Goal: Navigation & Orientation: Understand site structure

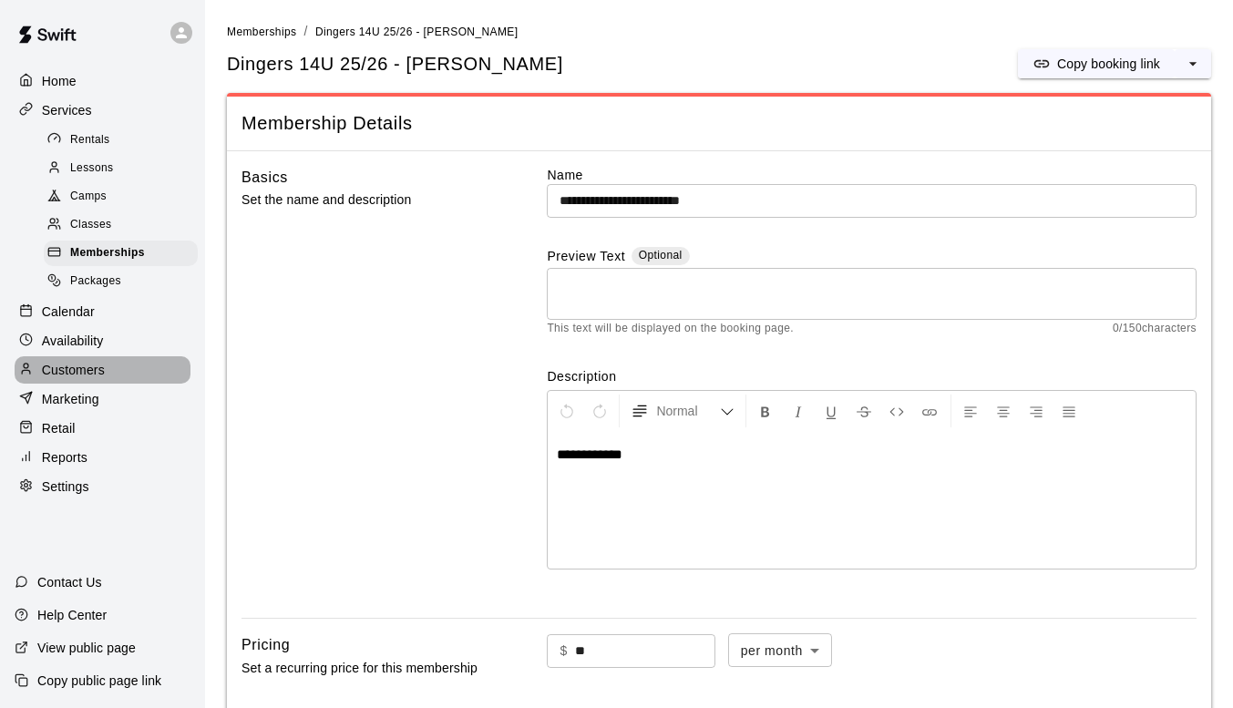
click at [66, 379] on p "Customers" at bounding box center [73, 370] width 63 height 18
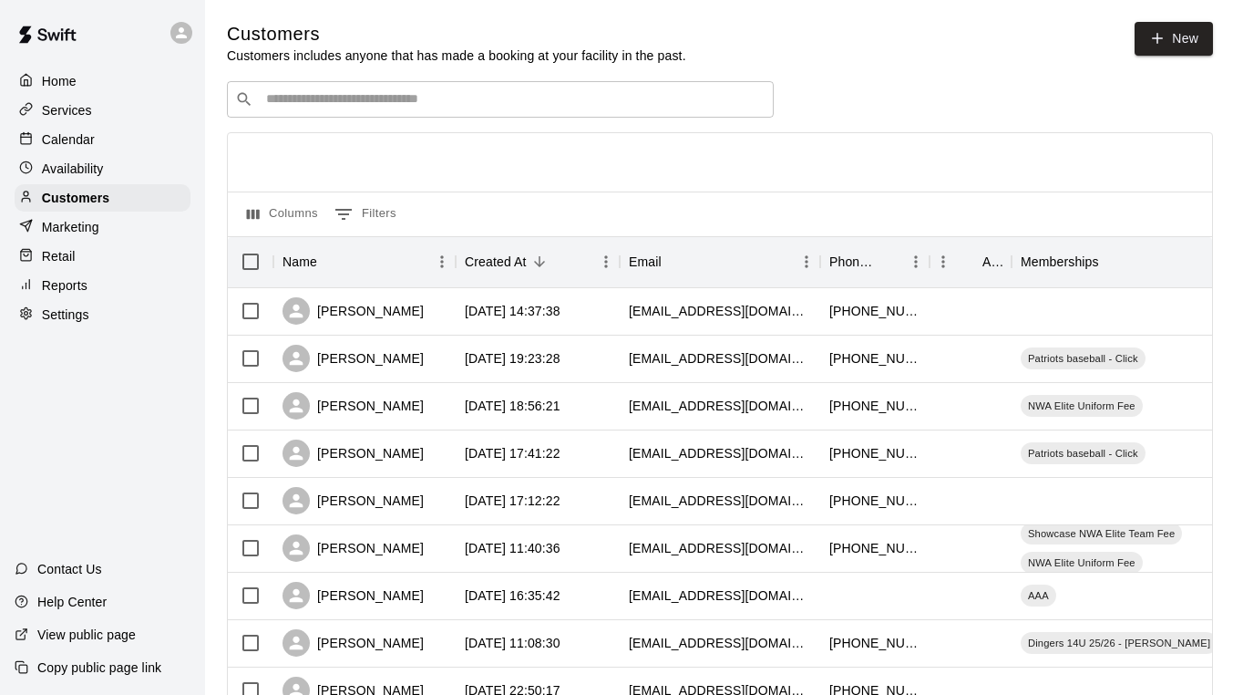
click at [65, 114] on p "Services" at bounding box center [67, 110] width 50 height 18
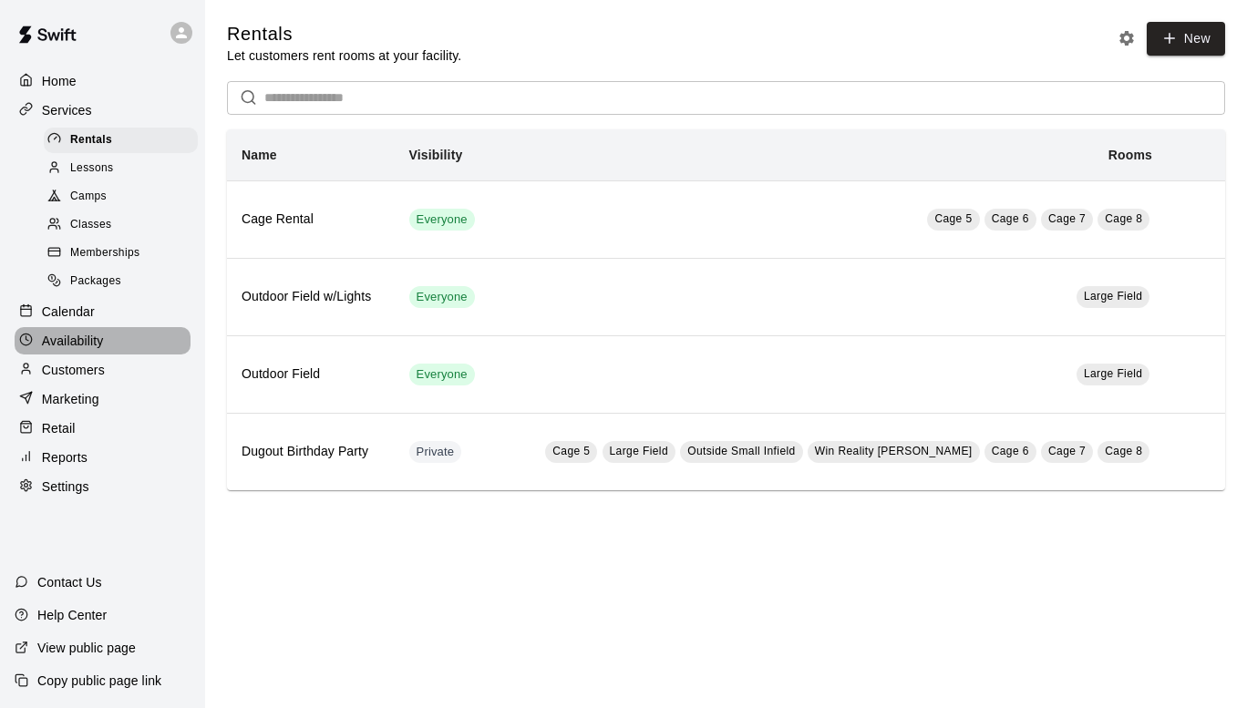
click at [74, 343] on div "Availability" at bounding box center [103, 340] width 176 height 27
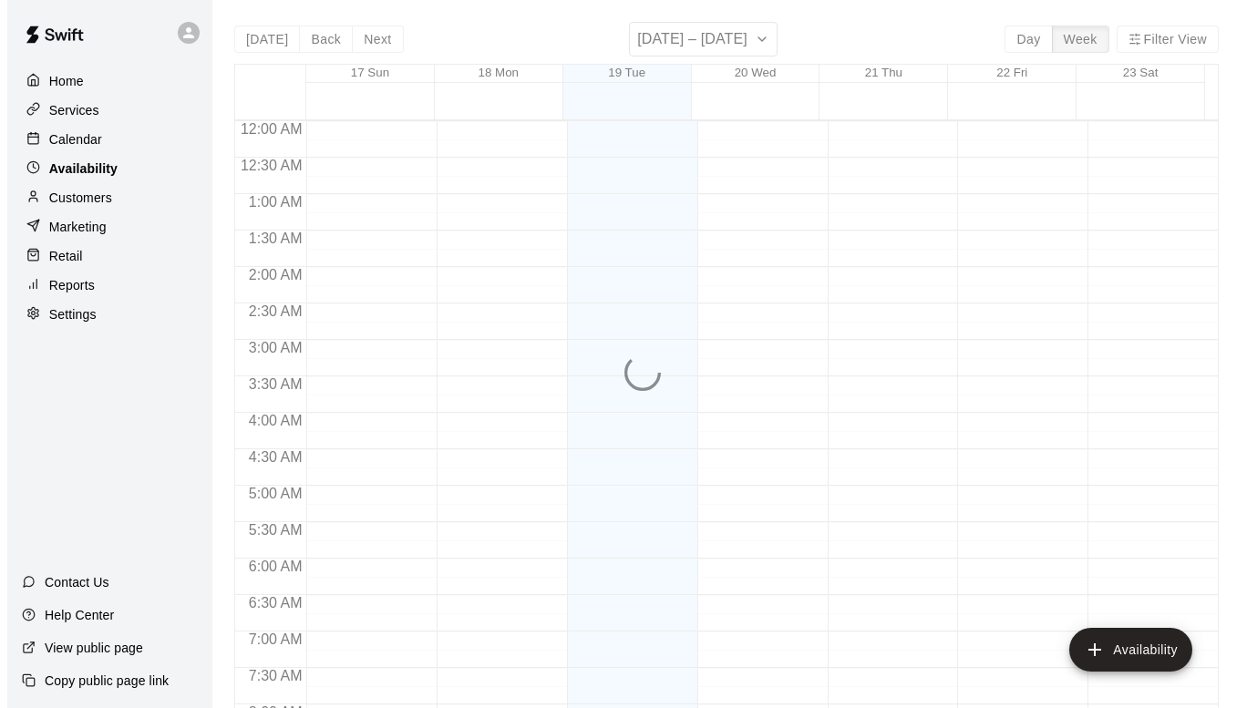
scroll to position [1143, 0]
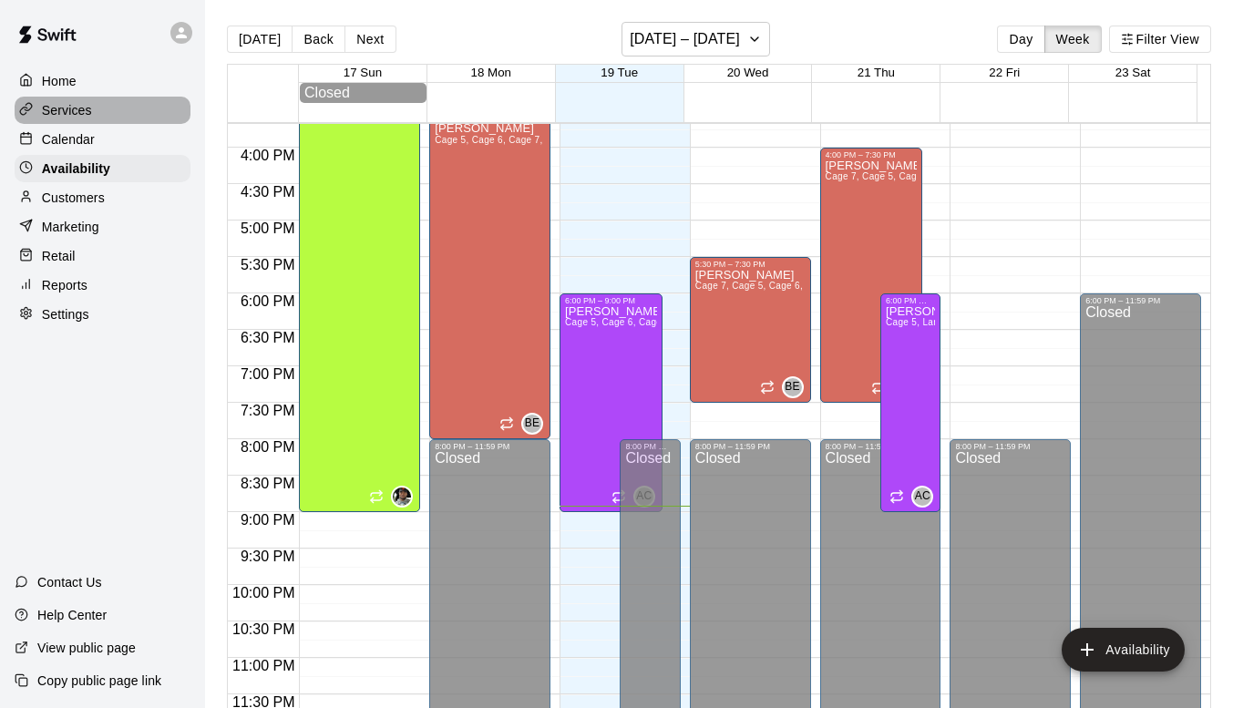
click at [90, 105] on p "Services" at bounding box center [67, 110] width 50 height 18
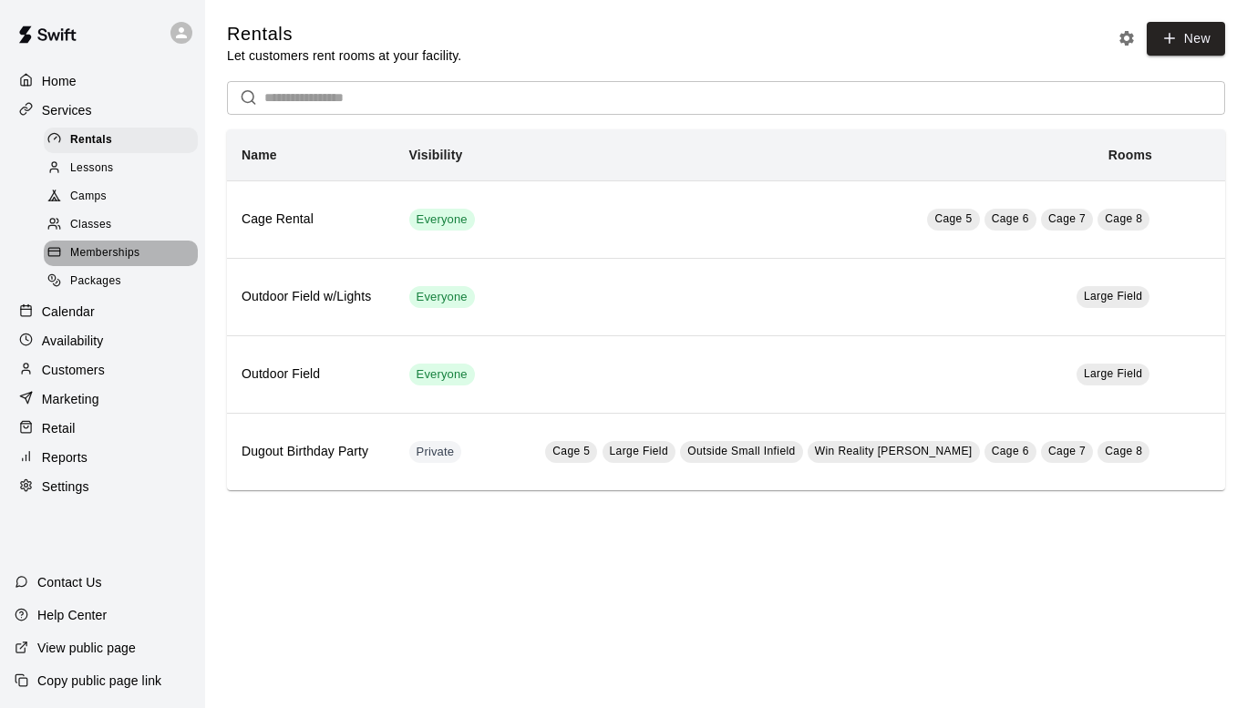
click at [93, 254] on span "Memberships" at bounding box center [104, 253] width 69 height 18
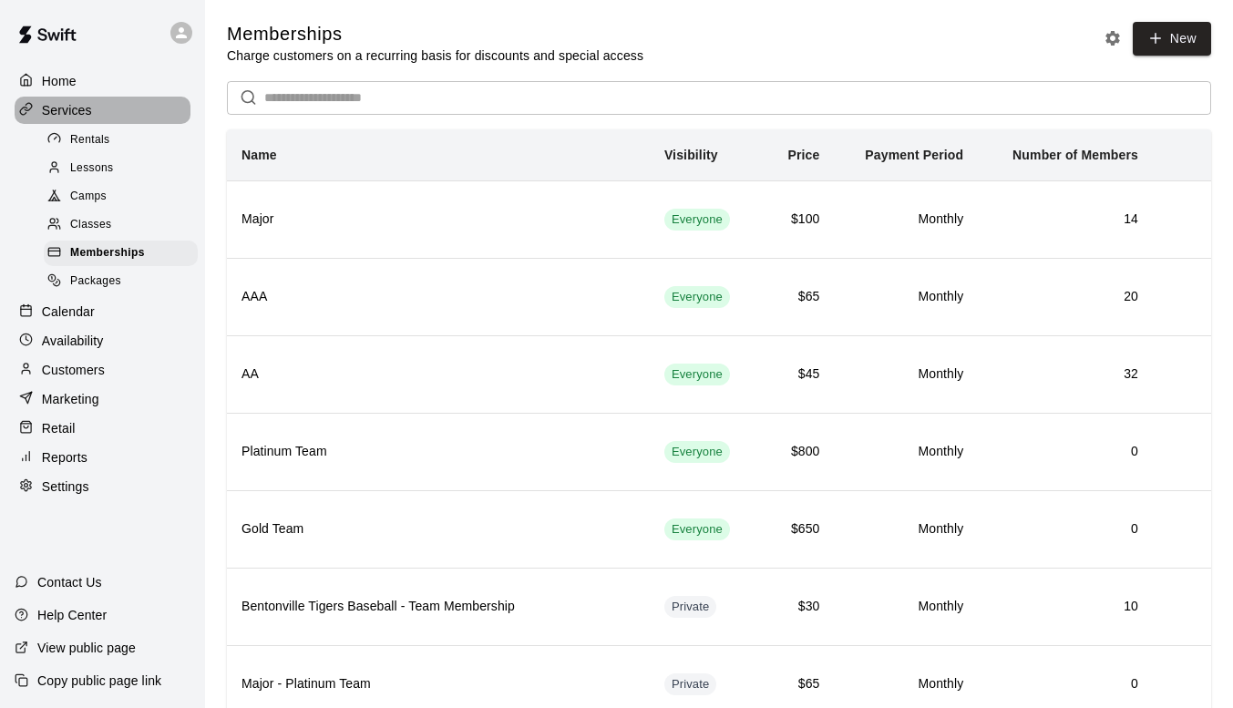
click at [53, 111] on p "Services" at bounding box center [67, 110] width 50 height 18
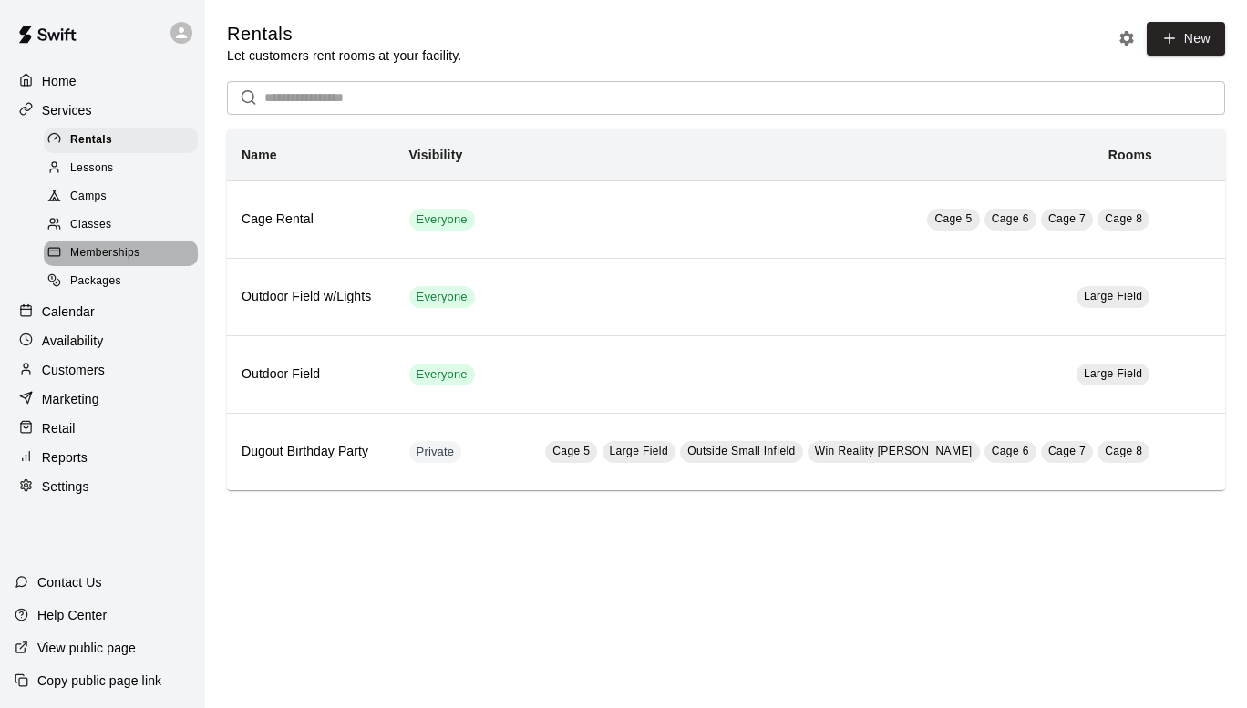
click at [98, 252] on div "Memberships" at bounding box center [121, 254] width 154 height 26
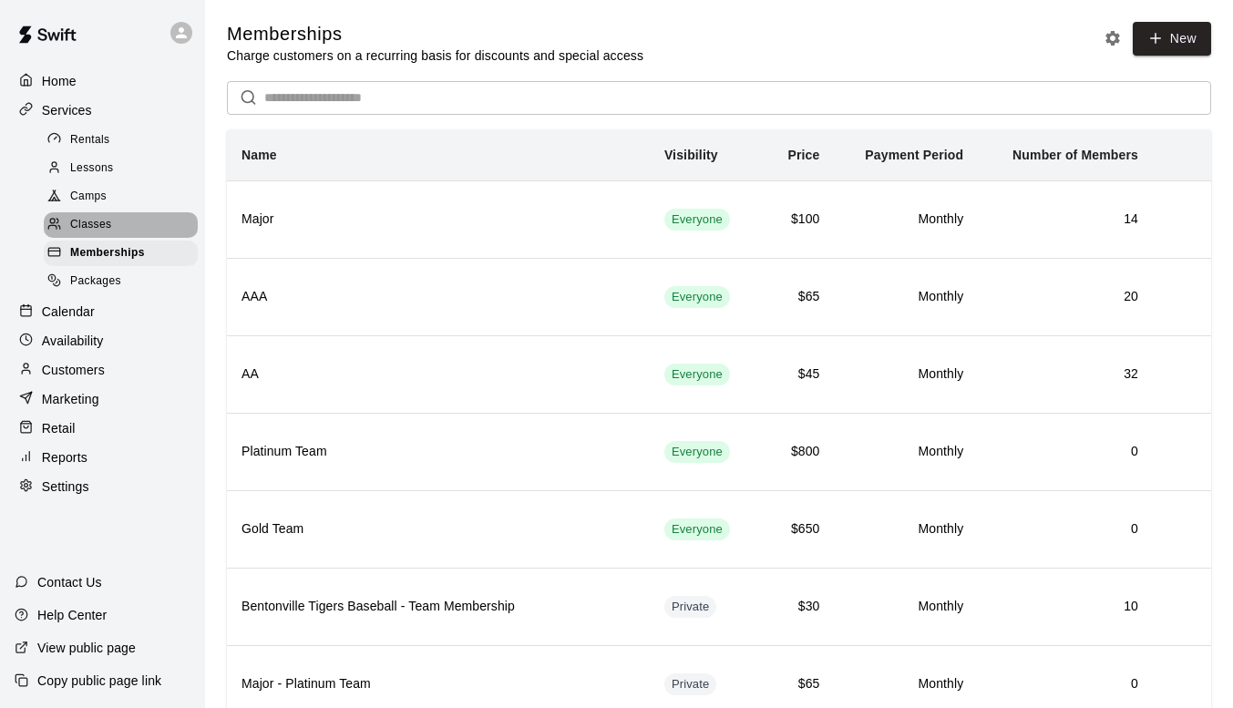
click at [99, 232] on span "Classes" at bounding box center [90, 225] width 41 height 18
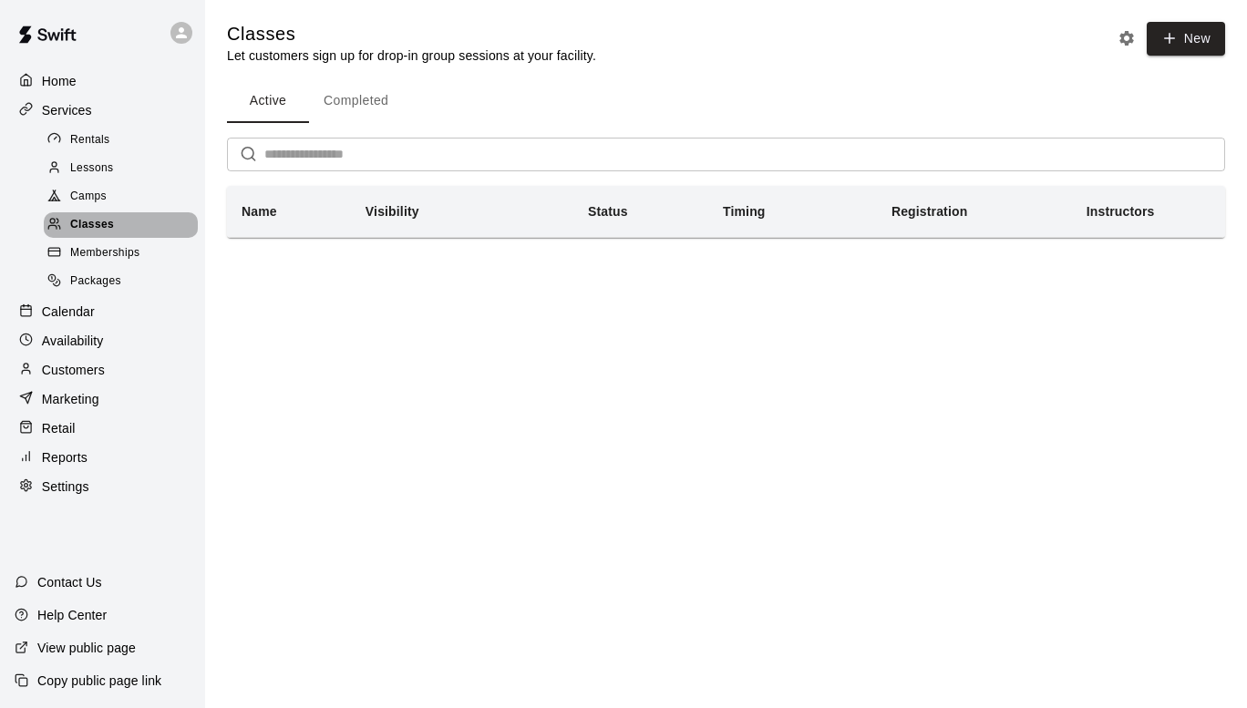
click at [87, 226] on span "Classes" at bounding box center [92, 225] width 44 height 18
